Goal: Task Accomplishment & Management: Use online tool/utility

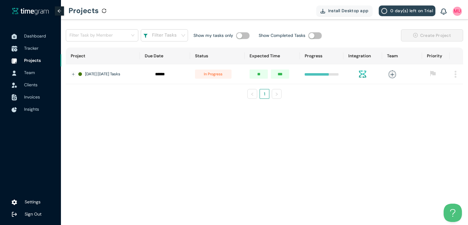
click at [27, 48] on span "Tracker" at bounding box center [31, 47] width 14 height 5
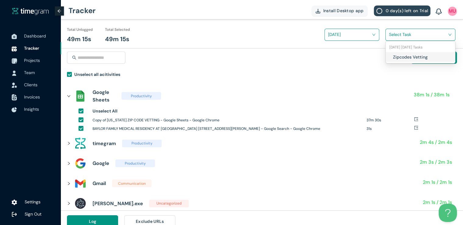
click at [402, 34] on input "search" at bounding box center [418, 34] width 59 height 9
click at [391, 56] on div "Zipcodes Vetting" at bounding box center [420, 57] width 69 height 10
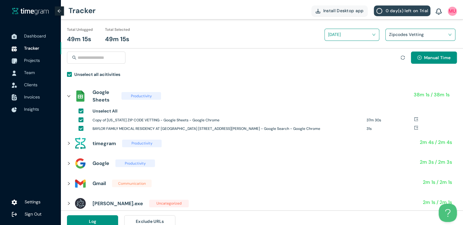
scroll to position [7, 0]
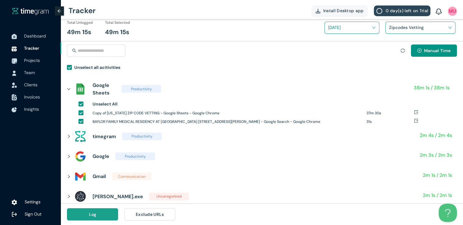
click at [104, 212] on button "Log" at bounding box center [92, 214] width 51 height 12
click at [105, 215] on button "Log" at bounding box center [92, 214] width 51 height 12
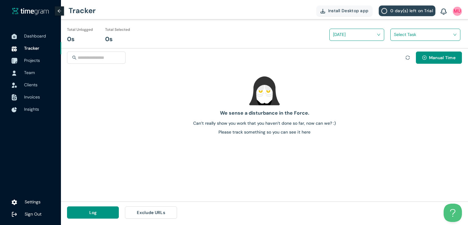
click at [24, 60] on span "Projects" at bounding box center [32, 60] width 16 height 5
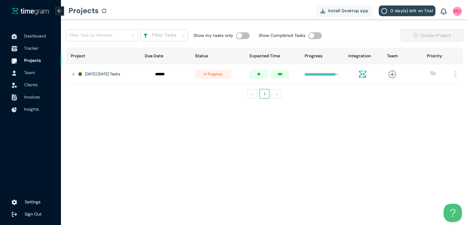
click at [35, 47] on span "Tracker" at bounding box center [31, 47] width 14 height 5
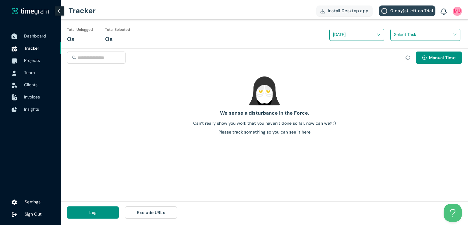
click at [31, 34] on span "Dashboard" at bounding box center [35, 35] width 22 height 5
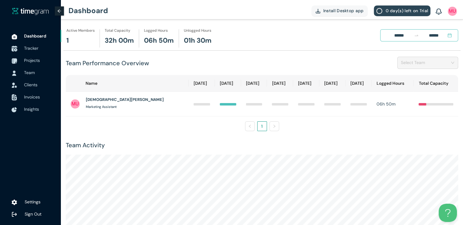
click at [31, 47] on span "Tracker" at bounding box center [31, 47] width 14 height 5
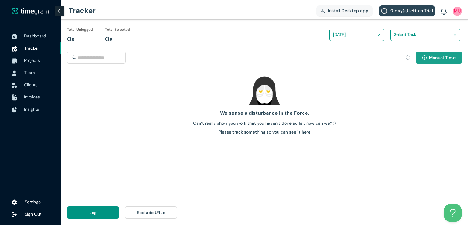
click at [435, 54] on span "Manual Time" at bounding box center [442, 57] width 27 height 7
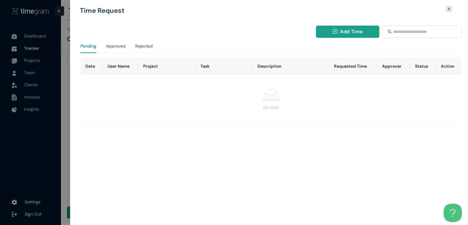
click at [341, 30] on span "Add Time" at bounding box center [351, 32] width 23 height 8
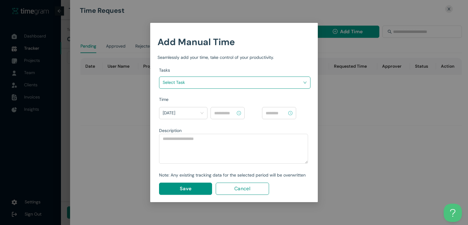
click at [272, 84] on input "search" at bounding box center [233, 82] width 140 height 9
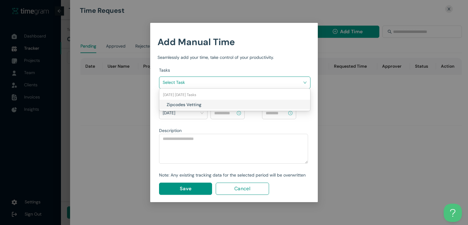
click at [223, 104] on h1 "Zipcodes Vetting" at bounding box center [203, 104] width 72 height 7
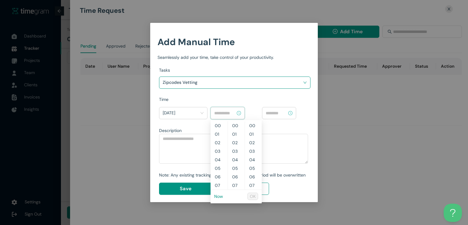
click at [229, 113] on input at bounding box center [224, 113] width 21 height 7
click at [219, 198] on link "Now" at bounding box center [218, 195] width 9 height 5
click at [219, 111] on input "********" at bounding box center [224, 113] width 21 height 7
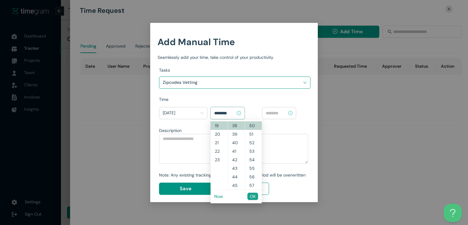
click at [250, 197] on button "OK" at bounding box center [252, 196] width 11 height 7
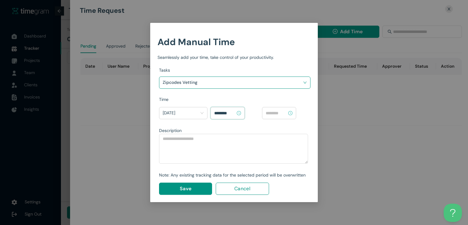
type input "********"
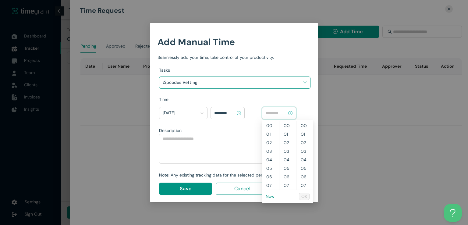
click at [282, 112] on input at bounding box center [276, 113] width 21 height 7
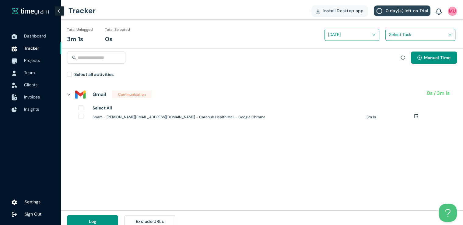
click at [424, 66] on div "Manual Time" at bounding box center [429, 61] width 56 height 20
click at [425, 61] on span "Manual Time" at bounding box center [437, 57] width 27 height 7
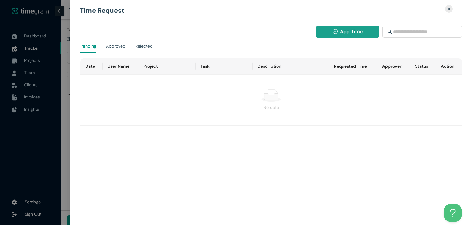
click at [352, 32] on span "Add Time" at bounding box center [351, 32] width 23 height 8
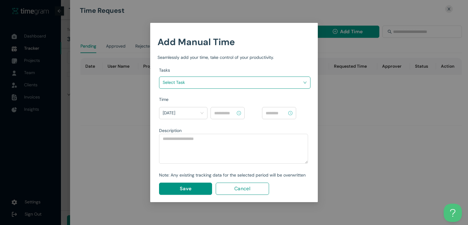
click at [258, 76] on div "Select Task" at bounding box center [234, 82] width 151 height 12
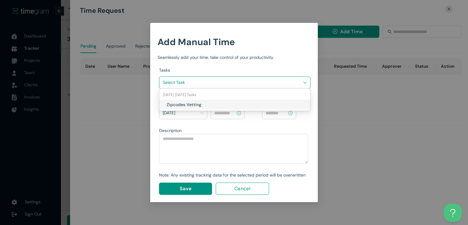
click at [256, 79] on input "search" at bounding box center [233, 82] width 140 height 9
click at [230, 103] on h1 "Zipcodes Vetting" at bounding box center [203, 104] width 72 height 7
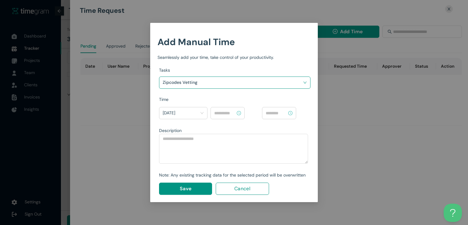
click at [228, 111] on input at bounding box center [224, 113] width 21 height 7
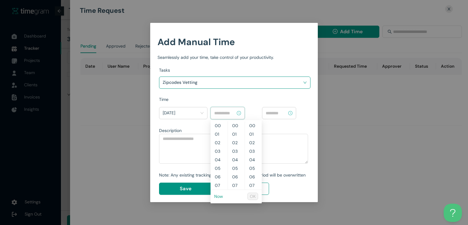
click at [217, 197] on link "Now" at bounding box center [218, 195] width 9 height 5
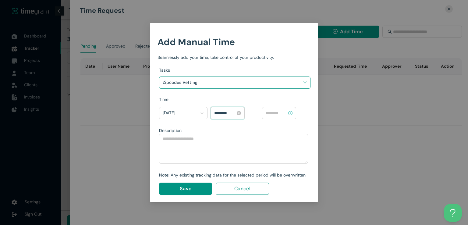
scroll to position [111, 0]
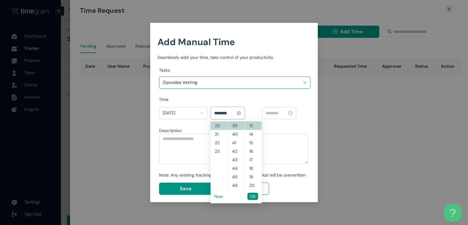
click at [219, 112] on input "********" at bounding box center [224, 113] width 21 height 7
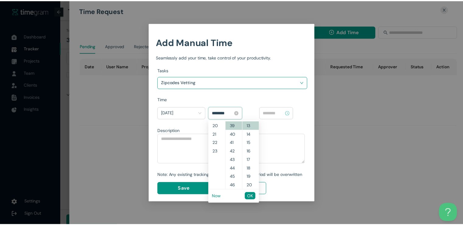
scroll to position [162, 0]
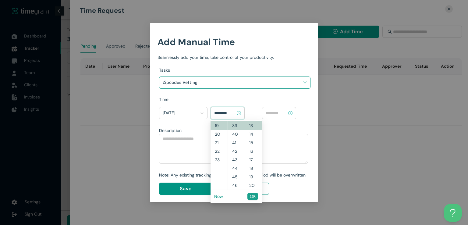
click at [251, 197] on span "OK" at bounding box center [253, 196] width 6 height 7
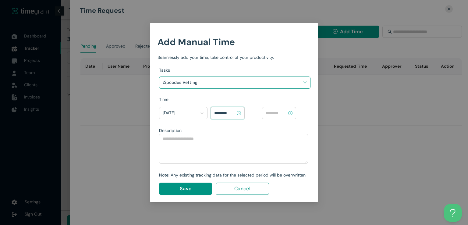
type input "********"
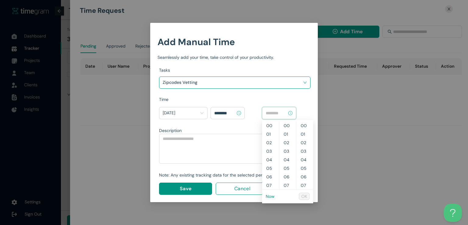
click at [276, 110] on input at bounding box center [276, 113] width 21 height 7
click at [267, 197] on link "Now" at bounding box center [270, 195] width 9 height 5
type input "********"
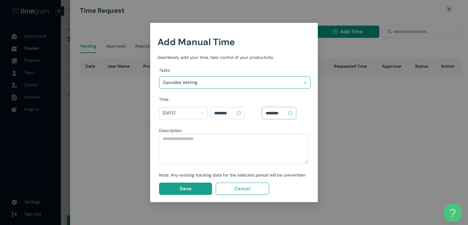
click at [195, 186] on button "Save" at bounding box center [185, 189] width 53 height 12
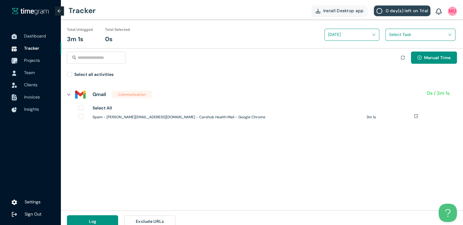
click at [32, 60] on span "Projects" at bounding box center [32, 60] width 16 height 5
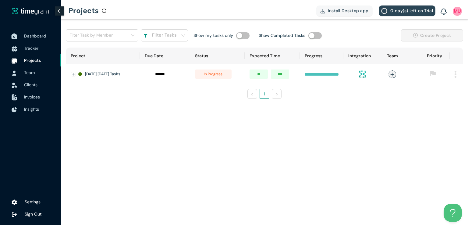
click at [36, 32] on span "Dashboard" at bounding box center [40, 36] width 32 height 12
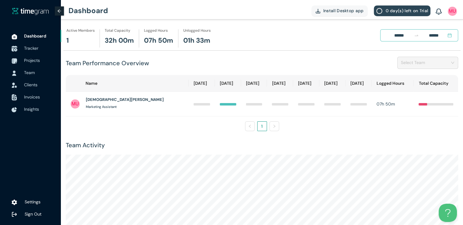
click at [38, 52] on span "Tracker" at bounding box center [40, 48] width 32 height 12
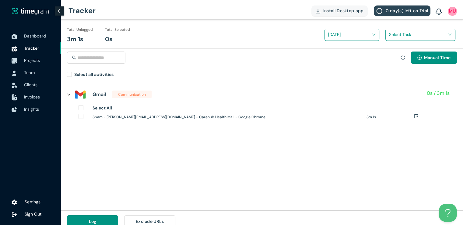
click at [33, 60] on span "Projects" at bounding box center [32, 60] width 16 height 5
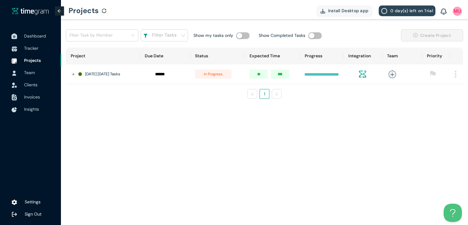
click at [37, 36] on span "Dashboard" at bounding box center [35, 35] width 22 height 5
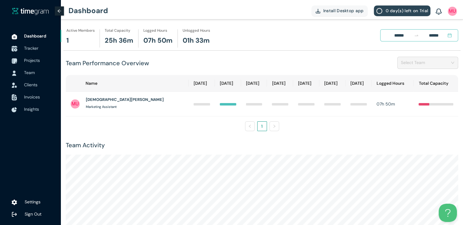
click at [32, 51] on span "Tracker" at bounding box center [40, 48] width 32 height 12
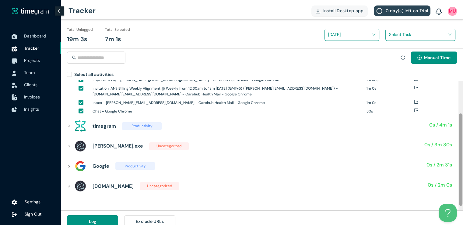
scroll to position [48, 0]
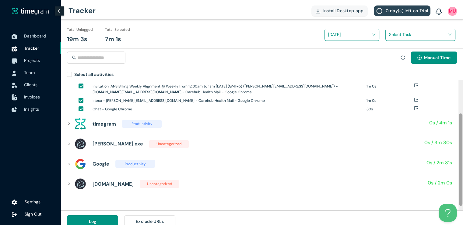
drag, startPoint x: 461, startPoint y: 105, endPoint x: 468, endPoint y: 139, distance: 34.5
click at [463, 139] on html "Dashboard Tracker Projects Team Clients Invoices Insights Settings Sign Out Tra…" at bounding box center [231, 112] width 463 height 225
click at [70, 125] on icon "right" at bounding box center [69, 124] width 4 height 4
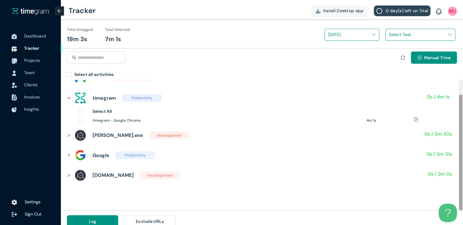
scroll to position [15, 0]
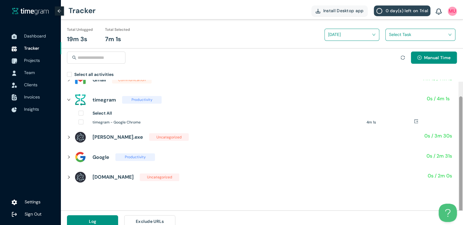
drag, startPoint x: 461, startPoint y: 154, endPoint x: 463, endPoint y: 131, distance: 23.2
click at [463, 131] on html "Dashboard Tracker Projects Team Clients Invoices Insights Settings Sign Out Tra…" at bounding box center [231, 112] width 463 height 225
click at [78, 113] on div "Select All timegram - Google Chrome 4m 1s" at bounding box center [258, 118] width 383 height 17
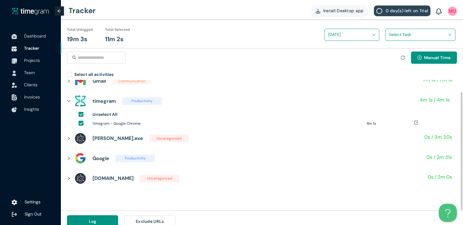
scroll to position [13, 0]
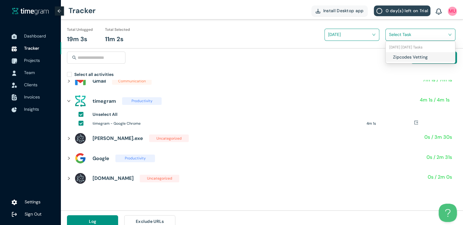
click at [394, 36] on input "search" at bounding box center [418, 34] width 59 height 9
click at [393, 55] on h1 "Zipcodes Vetting" at bounding box center [429, 57] width 72 height 7
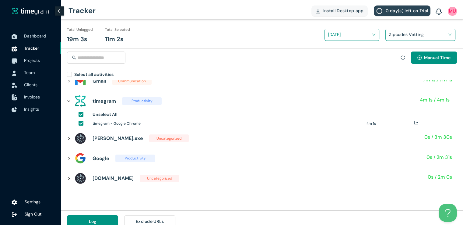
scroll to position [7, 0]
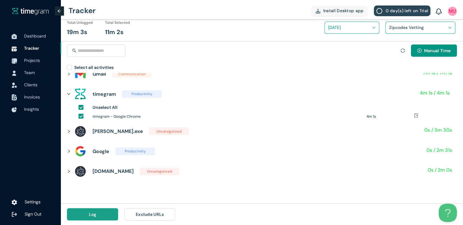
click at [84, 214] on button "Log" at bounding box center [92, 214] width 51 height 12
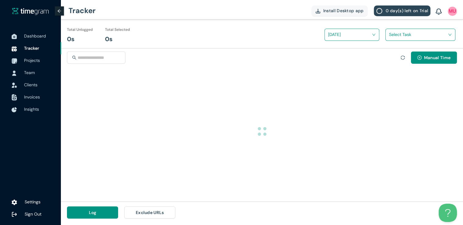
scroll to position [0, 0]
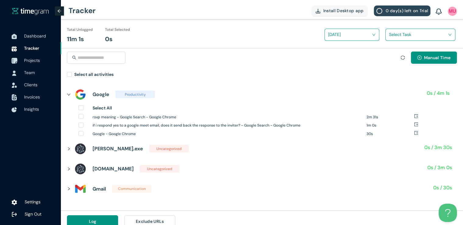
click at [30, 59] on span "Projects" at bounding box center [32, 60] width 16 height 5
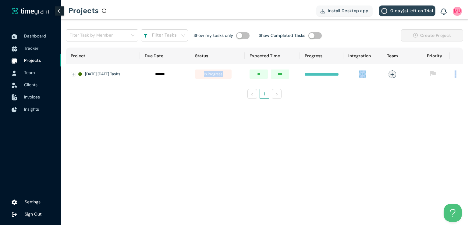
drag, startPoint x: 382, startPoint y: 97, endPoint x: 115, endPoint y: 73, distance: 267.4
click at [115, 73] on div "Project Due Date Status Expected Time Progress Integration Team Priority [DATE]…" at bounding box center [264, 73] width 397 height 51
click at [110, 99] on ul "1" at bounding box center [264, 94] width 397 height 10
click at [35, 35] on span "Dashboard" at bounding box center [35, 35] width 22 height 5
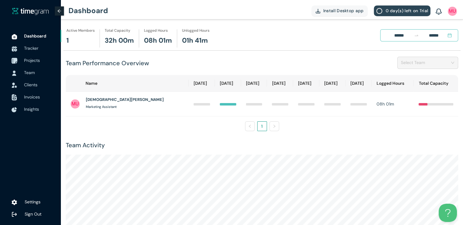
click at [28, 62] on span "Projects" at bounding box center [32, 60] width 16 height 5
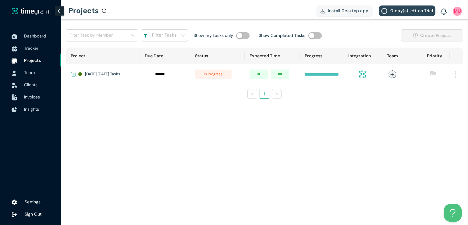
click at [72, 75] on button "Expand row" at bounding box center [73, 74] width 5 height 5
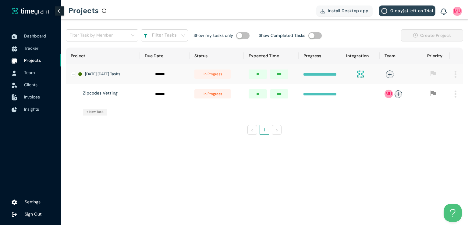
click at [208, 97] on span "in progress" at bounding box center [212, 93] width 37 height 9
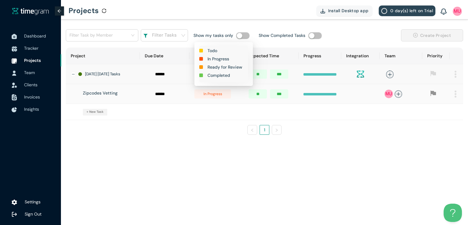
click at [216, 76] on h1 "Completed" at bounding box center [219, 75] width 23 height 7
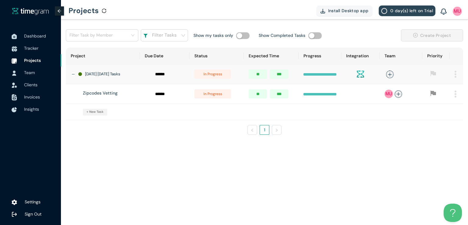
click at [216, 97] on span "in progress" at bounding box center [212, 93] width 37 height 9
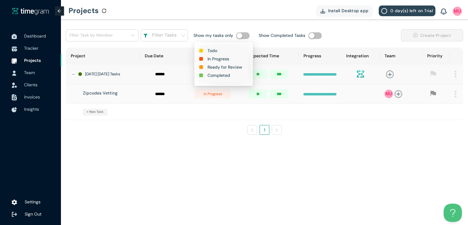
click at [219, 76] on h1 "Completed" at bounding box center [219, 75] width 23 height 7
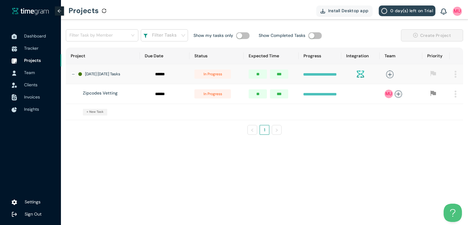
click at [217, 75] on span "in progress" at bounding box center [212, 73] width 37 height 9
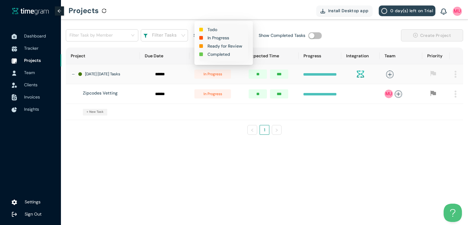
click at [218, 54] on h1 "Completed" at bounding box center [219, 54] width 23 height 7
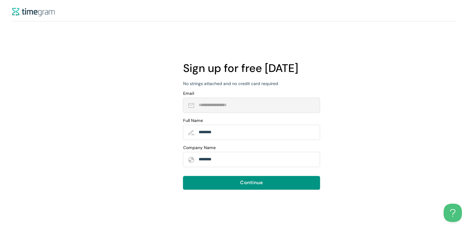
click at [27, 12] on img at bounding box center [33, 12] width 43 height 9
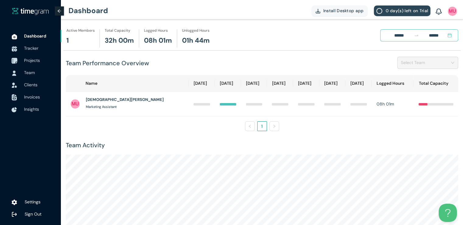
click at [23, 61] on li "Projects" at bounding box center [30, 60] width 61 height 12
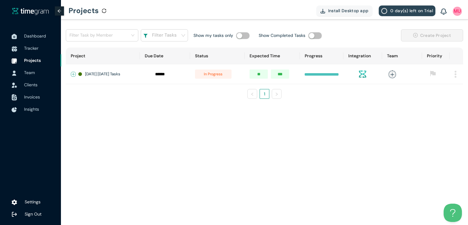
click at [71, 72] on button "Expand row" at bounding box center [73, 74] width 5 height 5
click at [73, 74] on button "Collapse row" at bounding box center [73, 74] width 5 height 5
click at [219, 76] on span "in progress" at bounding box center [213, 73] width 37 height 9
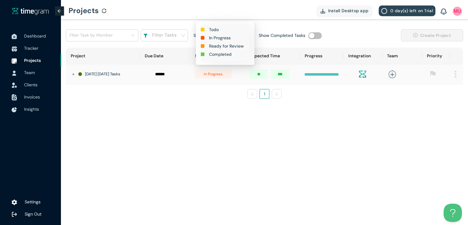
click at [217, 55] on h1 "Completed" at bounding box center [220, 54] width 23 height 7
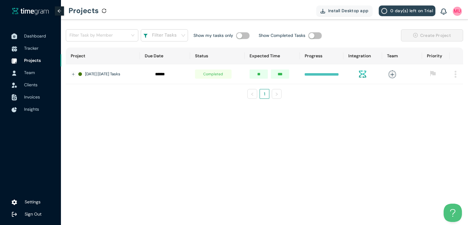
click at [33, 35] on span "Dashboard" at bounding box center [35, 35] width 22 height 5
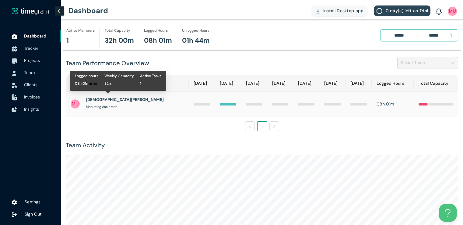
click at [105, 101] on h1 "[DEMOGRAPHIC_DATA][PERSON_NAME]" at bounding box center [125, 100] width 78 height 6
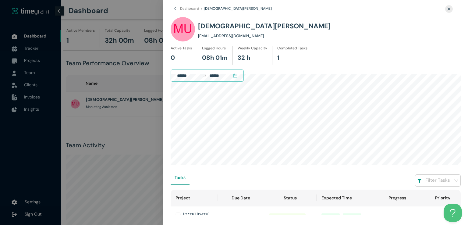
click at [110, 52] on div at bounding box center [234, 112] width 468 height 225
